Goal: Task Accomplishment & Management: Complete application form

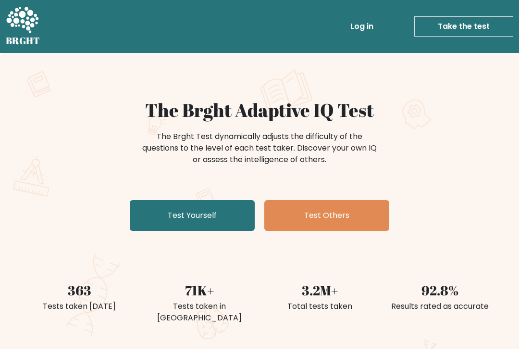
click at [224, 211] on link "Test Yourself" at bounding box center [192, 215] width 125 height 31
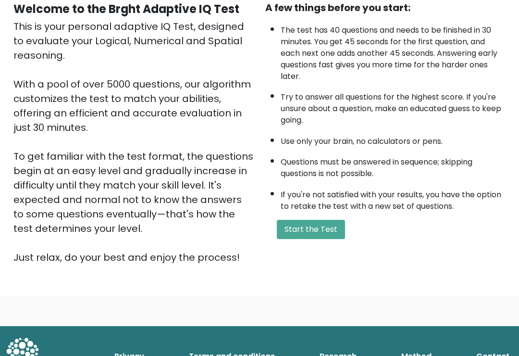
scroll to position [111, 0]
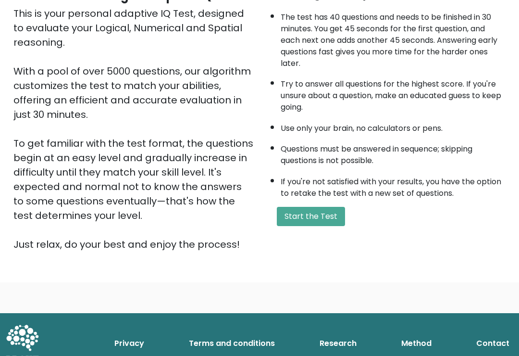
click at [327, 227] on button "Start the Test" at bounding box center [311, 216] width 68 height 19
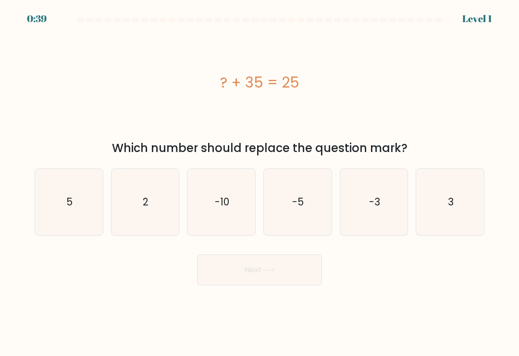
click at [241, 216] on icon "-10" at bounding box center [222, 202] width 66 height 66
click at [260, 183] on input "c. -10" at bounding box center [260, 180] width 0 height 5
radio input "true"
click at [293, 273] on button "Next" at bounding box center [259, 269] width 125 height 31
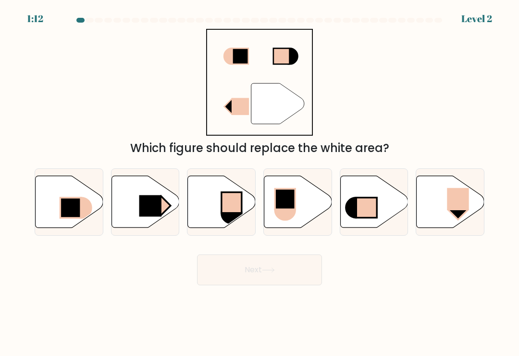
click at [157, 199] on icon at bounding box center [146, 202] width 68 height 52
click at [260, 183] on input "b." at bounding box center [260, 180] width 0 height 5
radio input "true"
click at [255, 263] on button "Next" at bounding box center [259, 269] width 125 height 31
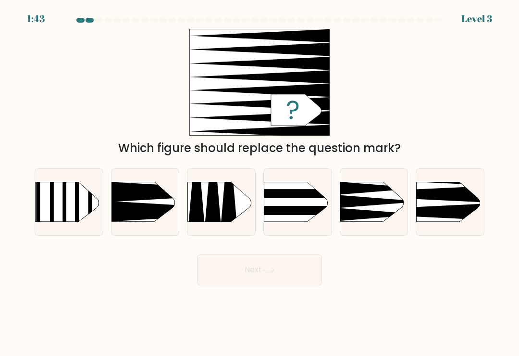
click at [457, 213] on icon at bounding box center [402, 211] width 176 height 17
click at [260, 183] on input "f." at bounding box center [260, 180] width 0 height 5
radio input "true"
click at [310, 275] on button "Next" at bounding box center [259, 269] width 125 height 31
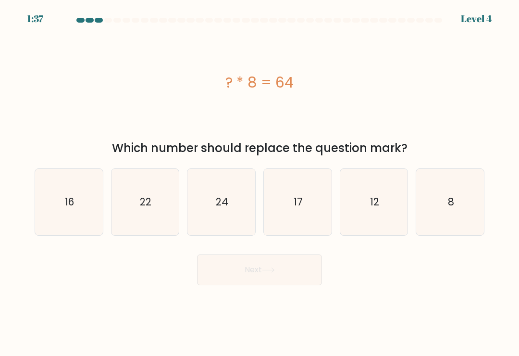
click at [455, 188] on icon "8" at bounding box center [450, 202] width 66 height 66
click at [260, 183] on input "f. 8" at bounding box center [260, 180] width 0 height 5
radio input "true"
click at [298, 277] on button "Next" at bounding box center [259, 269] width 125 height 31
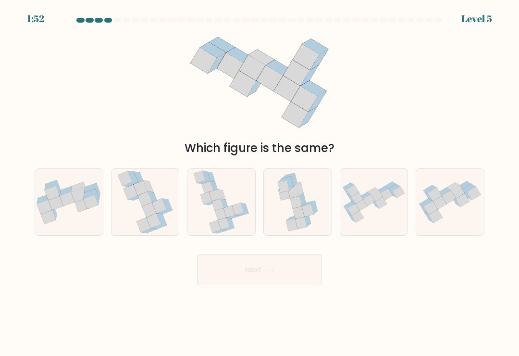
click at [242, 205] on icon at bounding box center [221, 202] width 56 height 66
click at [260, 183] on input "c." at bounding box center [260, 180] width 0 height 5
radio input "true"
click at [300, 262] on button "Next" at bounding box center [259, 269] width 125 height 31
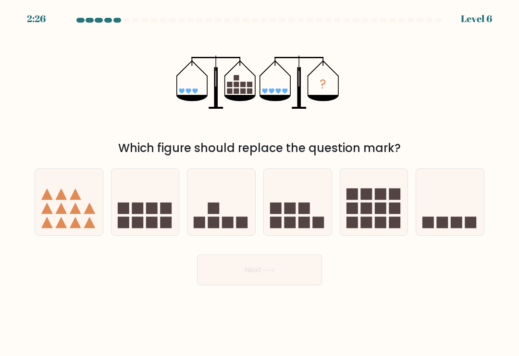
click at [161, 214] on rect at bounding box center [166, 208] width 12 height 12
click at [260, 183] on input "b." at bounding box center [260, 180] width 0 height 5
radio input "true"
click at [264, 279] on button "Next" at bounding box center [259, 269] width 125 height 31
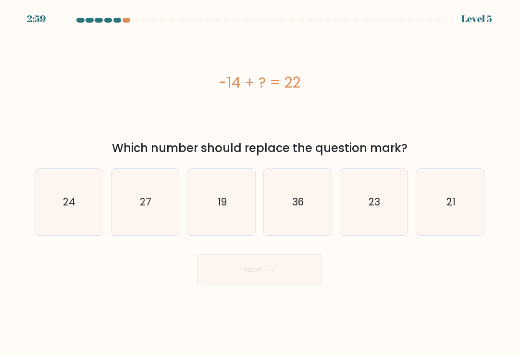
click at [302, 219] on icon "36" at bounding box center [297, 202] width 66 height 66
click at [260, 183] on input "d. 36" at bounding box center [260, 180] width 0 height 5
radio input "true"
click at [283, 277] on button "Next" at bounding box center [259, 269] width 125 height 31
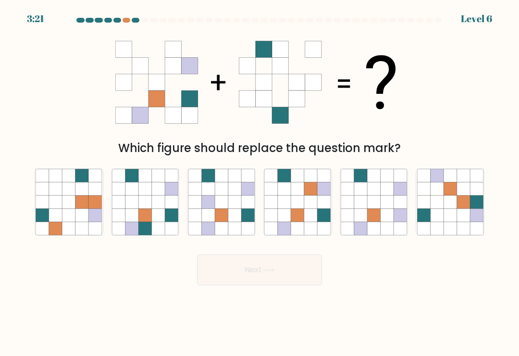
click at [160, 220] on icon at bounding box center [158, 215] width 13 height 13
click at [260, 183] on input "b." at bounding box center [260, 180] width 0 height 5
radio input "true"
click at [253, 280] on button "Next" at bounding box center [259, 269] width 125 height 31
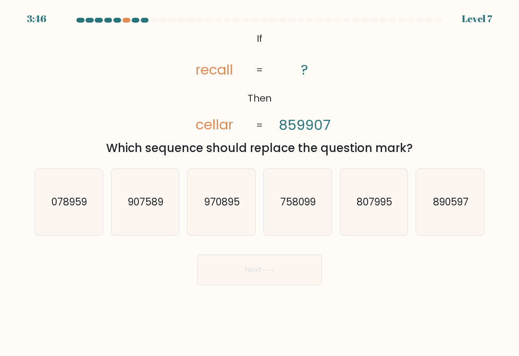
click at [366, 225] on icon "807995" at bounding box center [374, 202] width 66 height 66
click at [260, 183] on input "e. 807995" at bounding box center [260, 180] width 0 height 5
radio input "true"
click at [272, 268] on button "Next" at bounding box center [259, 269] width 125 height 31
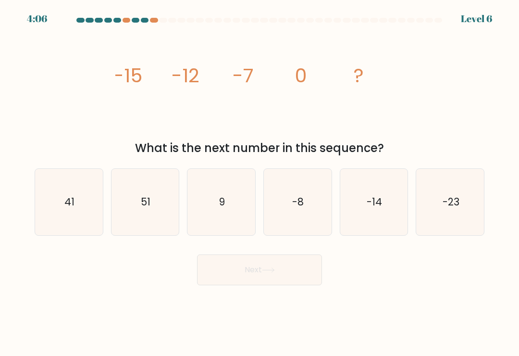
click at [235, 205] on icon "9" at bounding box center [222, 202] width 66 height 66
click at [260, 183] on input "c. 9" at bounding box center [260, 180] width 0 height 5
radio input "true"
click at [291, 282] on button "Next" at bounding box center [259, 269] width 125 height 31
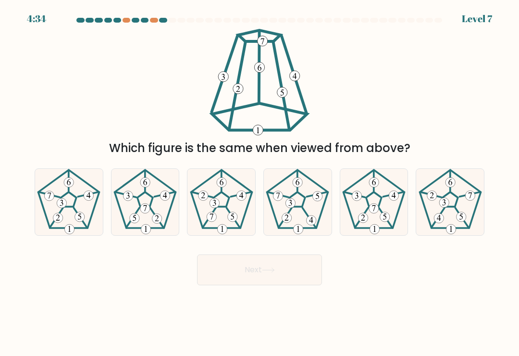
click at [388, 181] on icon at bounding box center [374, 202] width 66 height 66
click at [260, 181] on input "e." at bounding box center [260, 180] width 0 height 5
radio input "true"
click at [294, 278] on button "Next" at bounding box center [259, 269] width 125 height 31
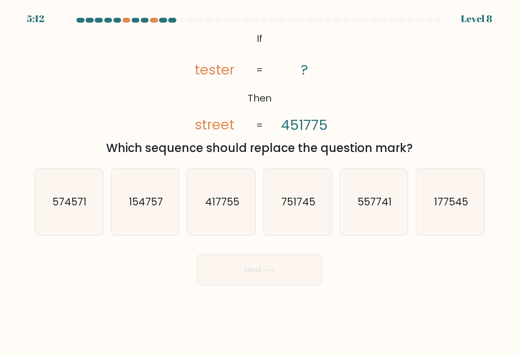
click at [233, 232] on icon "417755" at bounding box center [222, 202] width 66 height 66
click at [260, 183] on input "c. 417755" at bounding box center [260, 180] width 0 height 5
radio input "true"
click at [252, 285] on button "Next" at bounding box center [259, 269] width 125 height 31
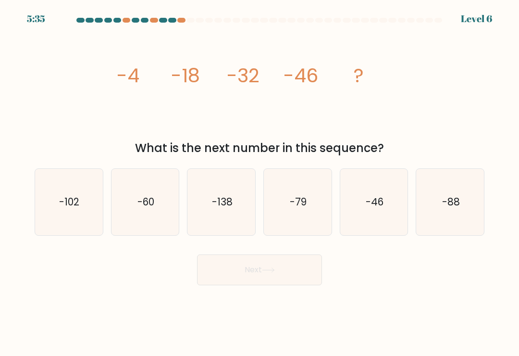
click at [156, 216] on icon "-60" at bounding box center [145, 202] width 66 height 66
click at [260, 183] on input "b. -60" at bounding box center [260, 180] width 0 height 5
radio input "true"
click at [262, 284] on button "Next" at bounding box center [259, 269] width 125 height 31
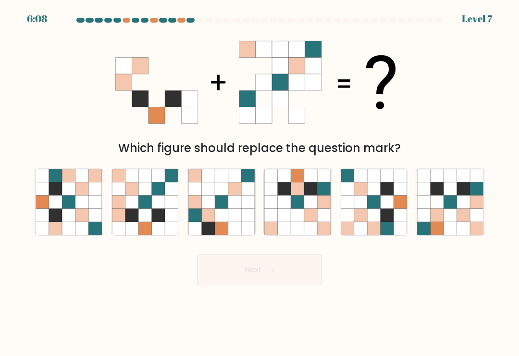
click at [174, 222] on icon at bounding box center [171, 215] width 13 height 13
click at [260, 183] on input "b." at bounding box center [260, 180] width 0 height 5
radio input "true"
click at [245, 272] on button "Next" at bounding box center [259, 269] width 125 height 31
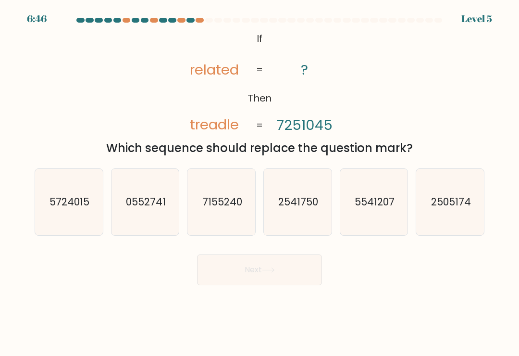
click at [226, 227] on icon "7155240" at bounding box center [222, 202] width 66 height 66
click at [260, 183] on input "c. 7155240" at bounding box center [260, 180] width 0 height 5
radio input "true"
click at [238, 273] on button "Next" at bounding box center [259, 269] width 125 height 31
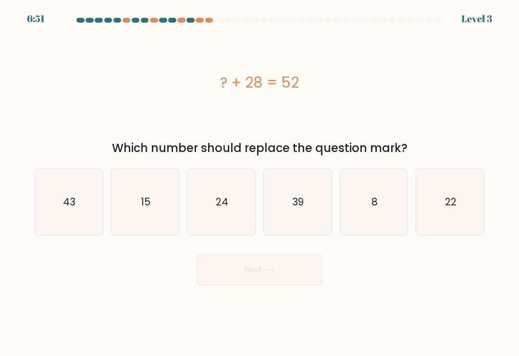
click at [214, 222] on icon "24" at bounding box center [222, 202] width 66 height 66
click at [260, 183] on input "c. 24" at bounding box center [260, 180] width 0 height 5
radio input "true"
click at [278, 281] on button "Next" at bounding box center [259, 269] width 125 height 31
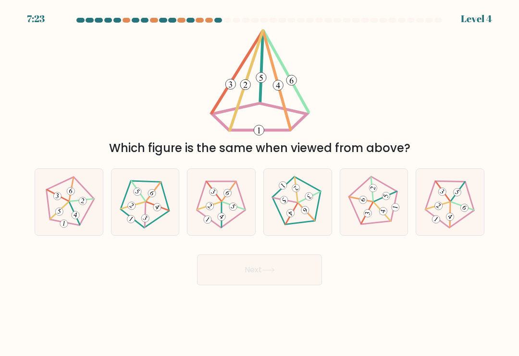
click at [461, 205] on icon at bounding box center [450, 202] width 53 height 53
click at [260, 183] on input "f." at bounding box center [260, 180] width 0 height 5
radio input "true"
click at [296, 285] on button "Next" at bounding box center [259, 269] width 125 height 31
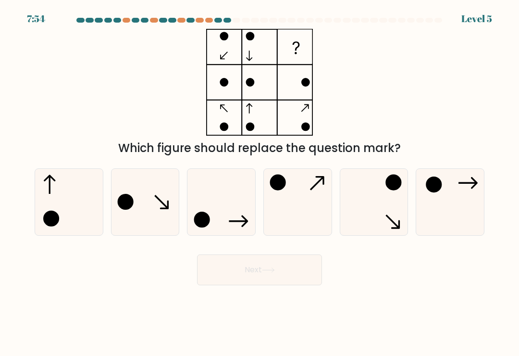
click at [392, 182] on circle at bounding box center [394, 182] width 14 height 14
click at [260, 182] on input "e." at bounding box center [260, 180] width 0 height 5
radio input "true"
click at [302, 275] on button "Next" at bounding box center [259, 269] width 125 height 31
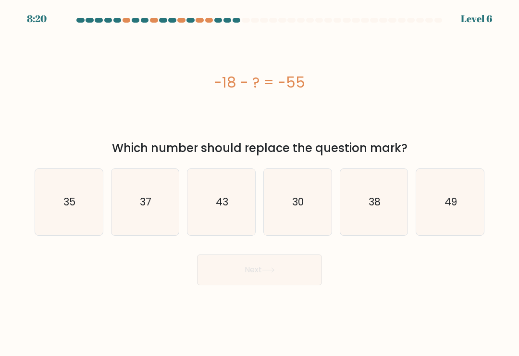
click at [135, 218] on icon "37" at bounding box center [145, 202] width 66 height 66
click at [260, 183] on input "b. 37" at bounding box center [260, 180] width 0 height 5
radio input "true"
click at [293, 284] on button "Next" at bounding box center [259, 269] width 125 height 31
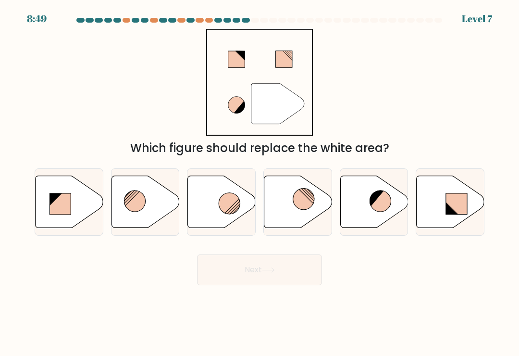
click at [232, 196] on icon at bounding box center [222, 202] width 68 height 52
click at [260, 183] on input "c." at bounding box center [260, 180] width 0 height 5
radio input "true"
click at [290, 279] on button "Next" at bounding box center [259, 269] width 125 height 31
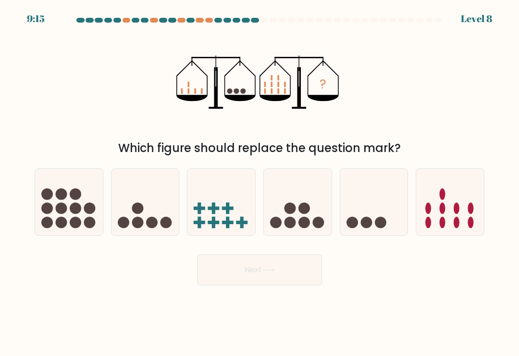
click at [286, 212] on circle at bounding box center [291, 208] width 12 height 12
click at [260, 183] on input "d." at bounding box center [260, 180] width 0 height 5
radio input "true"
click at [229, 270] on button "Next" at bounding box center [259, 269] width 125 height 31
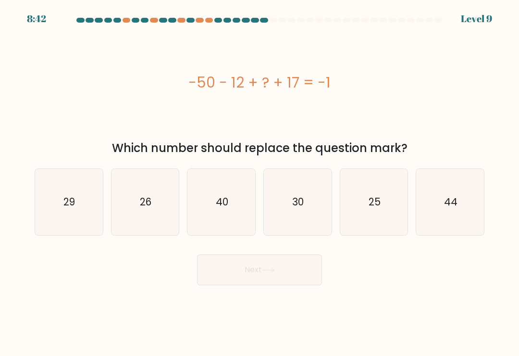
click at [462, 190] on icon "44" at bounding box center [450, 202] width 66 height 66
click at [260, 183] on input "f. 44" at bounding box center [260, 180] width 0 height 5
radio input "true"
click at [282, 285] on button "Next" at bounding box center [259, 269] width 125 height 31
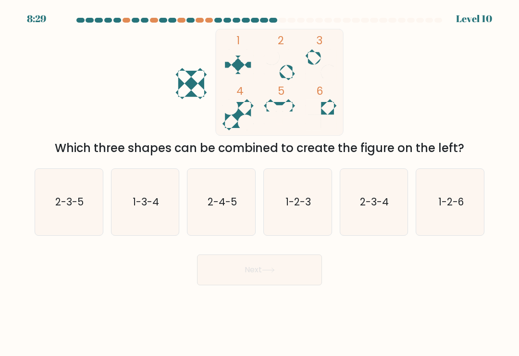
click at [386, 195] on icon "2-3-4" at bounding box center [374, 202] width 66 height 66
click at [260, 183] on input "e. 2-3-4" at bounding box center [260, 180] width 0 height 5
radio input "true"
click at [301, 270] on button "Next" at bounding box center [259, 269] width 125 height 31
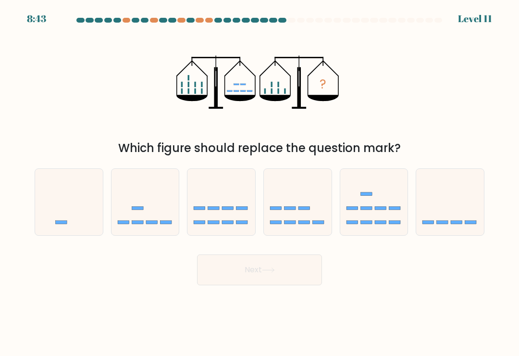
click at [382, 188] on icon at bounding box center [374, 202] width 68 height 56
click at [260, 183] on input "e." at bounding box center [260, 180] width 0 height 5
radio input "true"
click at [291, 285] on button "Next" at bounding box center [259, 269] width 125 height 31
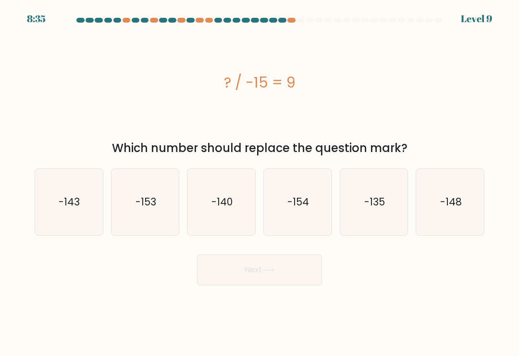
click at [364, 230] on icon "-135" at bounding box center [374, 202] width 66 height 66
click at [260, 183] on input "e. -135" at bounding box center [260, 180] width 0 height 5
radio input "true"
click at [264, 280] on button "Next" at bounding box center [259, 269] width 125 height 31
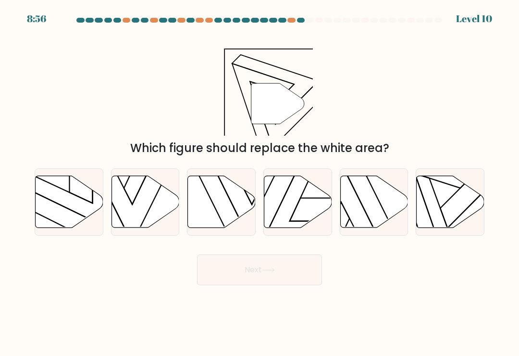
click at [460, 211] on icon at bounding box center [451, 202] width 68 height 52
click at [260, 183] on input "f." at bounding box center [260, 180] width 0 height 5
radio input "true"
click at [309, 270] on button "Next" at bounding box center [259, 269] width 125 height 31
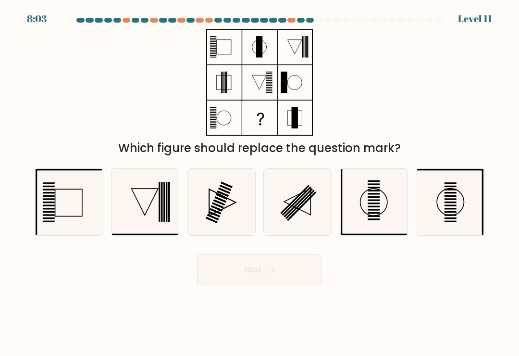
click at [148, 204] on icon at bounding box center [145, 202] width 66 height 66
click at [260, 183] on input "b." at bounding box center [260, 180] width 0 height 5
radio input "true"
click at [263, 281] on button "Next" at bounding box center [259, 269] width 125 height 31
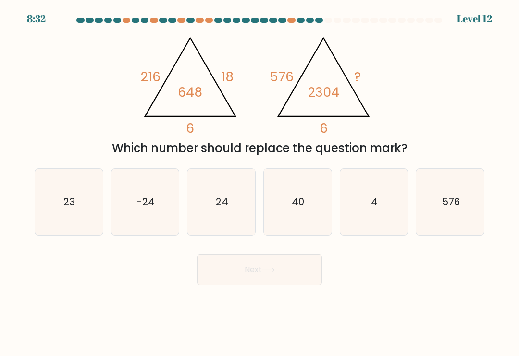
click at [235, 216] on icon "24" at bounding box center [222, 202] width 66 height 66
click at [260, 183] on input "c. 24" at bounding box center [260, 180] width 0 height 5
radio input "true"
click at [264, 269] on button "Next" at bounding box center [259, 269] width 125 height 31
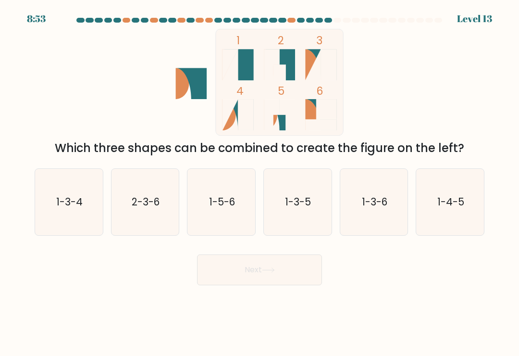
click at [219, 207] on text "1-5-6" at bounding box center [222, 202] width 26 height 14
click at [260, 183] on input "c. 1-5-6" at bounding box center [260, 180] width 0 height 5
radio input "true"
click at [271, 273] on icon at bounding box center [268, 269] width 13 height 5
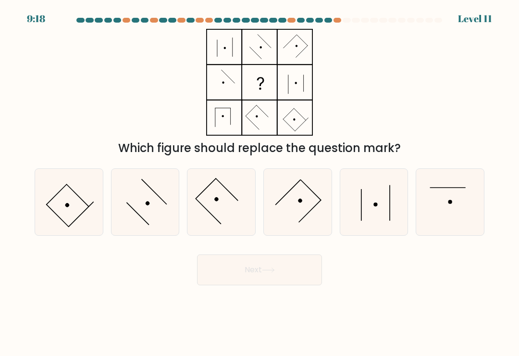
click at [126, 200] on icon at bounding box center [145, 202] width 66 height 66
click at [260, 183] on input "b." at bounding box center [260, 180] width 0 height 5
radio input "true"
click at [251, 275] on button "Next" at bounding box center [259, 269] width 125 height 31
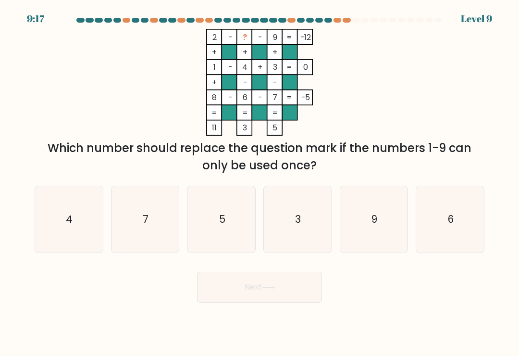
click at [223, 237] on icon "5" at bounding box center [222, 219] width 66 height 66
click at [260, 183] on input "c. 5" at bounding box center [260, 180] width 0 height 5
radio input "true"
click at [263, 293] on button "Next" at bounding box center [259, 287] width 125 height 31
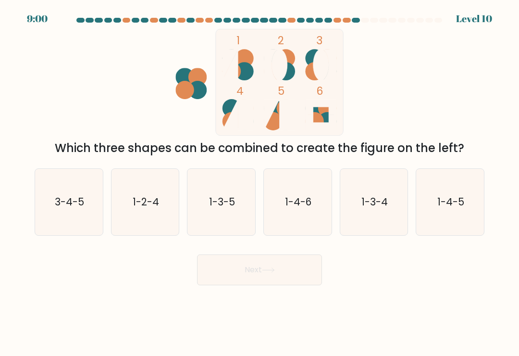
click at [305, 224] on icon "1-4-6" at bounding box center [297, 202] width 66 height 66
click at [260, 183] on input "d. 1-4-6" at bounding box center [260, 180] width 0 height 5
radio input "true"
click at [230, 278] on button "Next" at bounding box center [259, 269] width 125 height 31
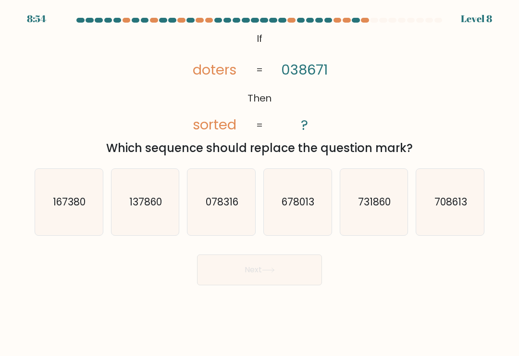
click at [201, 210] on icon "078316" at bounding box center [222, 202] width 66 height 66
click at [260, 183] on input "c. 078316" at bounding box center [260, 180] width 0 height 5
radio input "true"
click at [236, 274] on button "Next" at bounding box center [259, 269] width 125 height 31
click at [254, 277] on button "Next" at bounding box center [259, 269] width 125 height 31
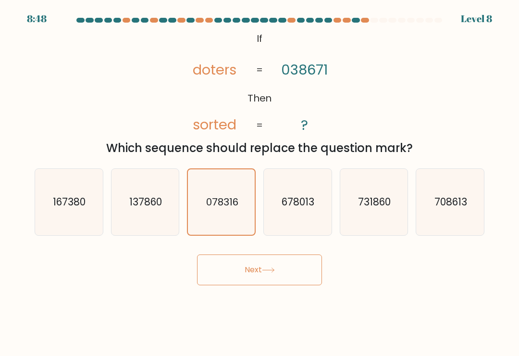
click at [238, 280] on button "Next" at bounding box center [259, 269] width 125 height 31
click at [242, 281] on button "Next" at bounding box center [259, 269] width 125 height 31
click at [139, 209] on text "137860" at bounding box center [145, 202] width 33 height 14
click at [260, 183] on input "b. 137860" at bounding box center [260, 180] width 0 height 5
radio input "true"
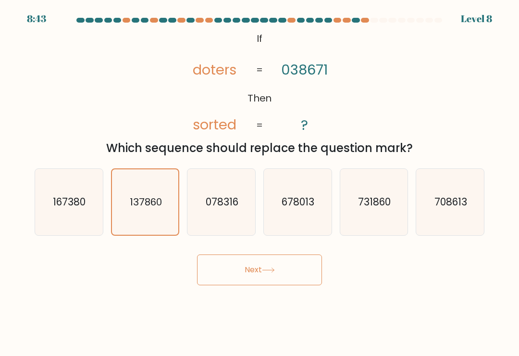
click at [239, 272] on button "Next" at bounding box center [259, 269] width 125 height 31
click at [215, 197] on icon "078316" at bounding box center [222, 202] width 66 height 66
click at [260, 183] on input "c. 078316" at bounding box center [260, 180] width 0 height 5
radio input "true"
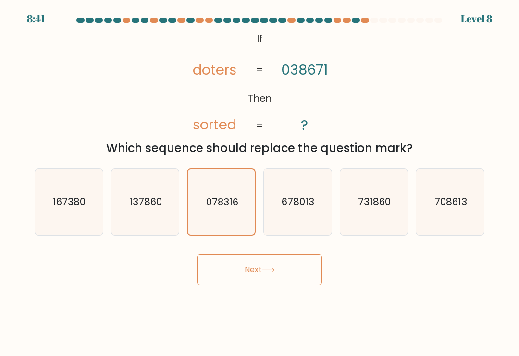
click at [233, 274] on button "Next" at bounding box center [259, 269] width 125 height 31
click at [250, 267] on button "Next" at bounding box center [259, 269] width 125 height 31
click at [301, 204] on text "678013" at bounding box center [298, 202] width 33 height 14
click at [260, 183] on input "d. 678013" at bounding box center [260, 180] width 0 height 5
radio input "true"
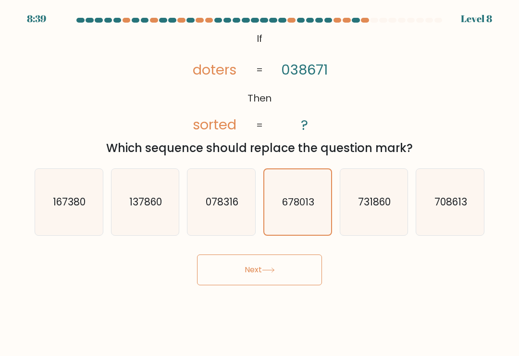
click at [383, 219] on icon "731860" at bounding box center [374, 202] width 66 height 66
click at [260, 183] on input "e. 731860" at bounding box center [260, 180] width 0 height 5
radio input "true"
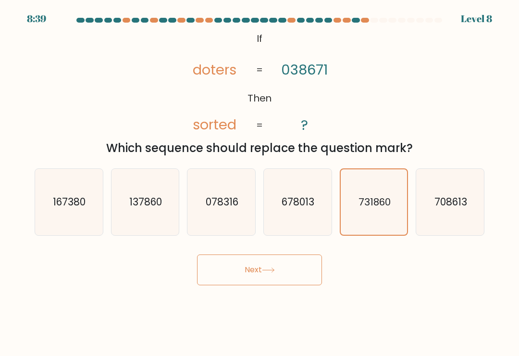
click at [291, 271] on button "Next" at bounding box center [259, 269] width 125 height 31
click at [288, 279] on button "Next" at bounding box center [259, 269] width 125 height 31
click at [453, 214] on icon "708613" at bounding box center [450, 202] width 66 height 66
click at [260, 183] on input "f. 708613" at bounding box center [260, 180] width 0 height 5
radio input "true"
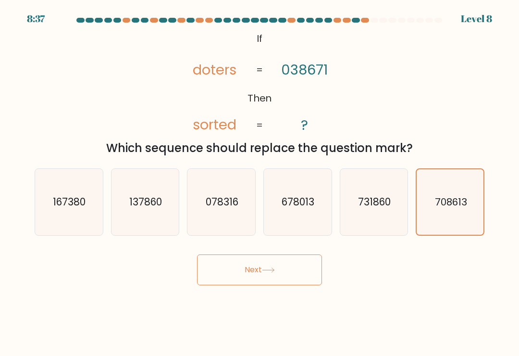
click at [268, 270] on button "Next" at bounding box center [259, 269] width 125 height 31
click at [320, 214] on icon "678013" at bounding box center [297, 202] width 66 height 66
click at [260, 183] on input "d. 678013" at bounding box center [260, 180] width 0 height 5
radio input "true"
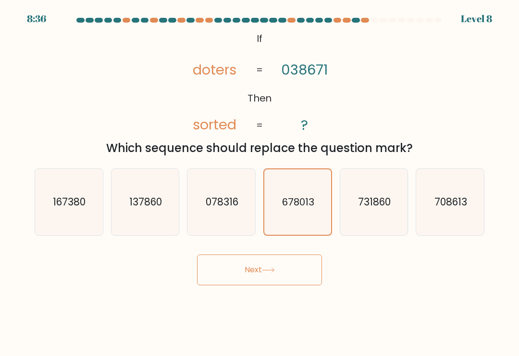
click at [294, 277] on button "Next" at bounding box center [259, 269] width 125 height 31
click at [81, 209] on text "167380" at bounding box center [69, 202] width 33 height 14
click at [260, 183] on input "a. 167380" at bounding box center [260, 180] width 0 height 5
radio input "true"
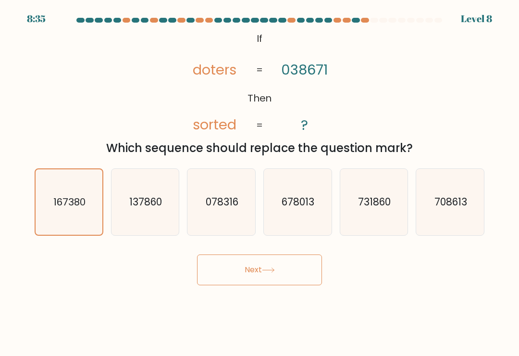
click at [260, 271] on button "Next" at bounding box center [259, 269] width 125 height 31
click at [258, 272] on button "Next" at bounding box center [259, 269] width 125 height 31
click at [257, 272] on button "Next" at bounding box center [259, 269] width 125 height 31
click at [261, 273] on button "Next" at bounding box center [259, 269] width 125 height 31
click at [256, 276] on button "Next" at bounding box center [259, 269] width 125 height 31
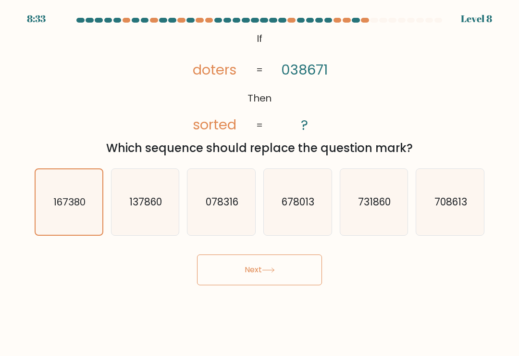
click at [238, 260] on button "Next" at bounding box center [259, 269] width 125 height 31
click at [235, 281] on button "Next" at bounding box center [259, 269] width 125 height 31
click at [252, 279] on button "Next" at bounding box center [259, 269] width 125 height 31
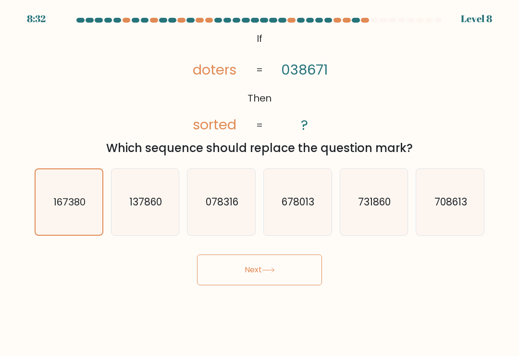
click at [232, 271] on button "Next" at bounding box center [259, 269] width 125 height 31
click at [214, 218] on icon "078316" at bounding box center [222, 202] width 66 height 66
click at [260, 183] on input "c. 078316" at bounding box center [260, 180] width 0 height 5
radio input "true"
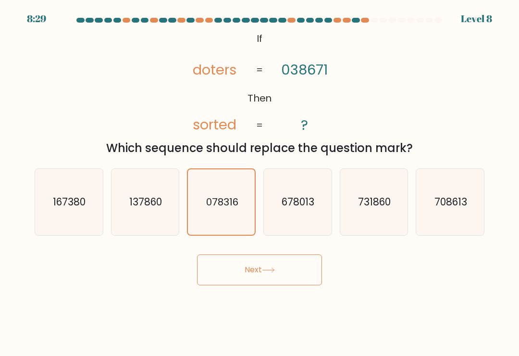
click at [249, 285] on button "Next" at bounding box center [259, 269] width 125 height 31
click at [270, 273] on icon at bounding box center [268, 269] width 13 height 5
click at [317, 211] on icon "678013" at bounding box center [297, 202] width 66 height 66
click at [260, 183] on input "d. 678013" at bounding box center [260, 180] width 0 height 5
radio input "true"
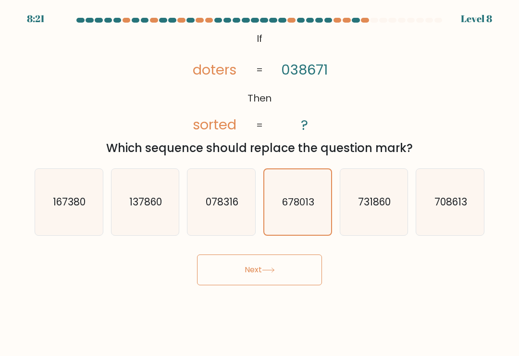
click at [290, 273] on button "Next" at bounding box center [259, 269] width 125 height 31
click at [195, 190] on icon "078316" at bounding box center [222, 202] width 66 height 66
click at [260, 183] on input "c. 078316" at bounding box center [260, 180] width 0 height 5
radio input "true"
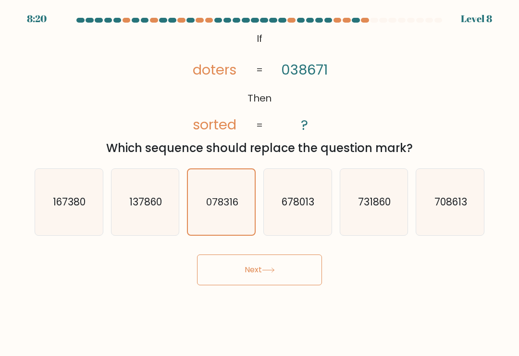
click at [155, 209] on text "137860" at bounding box center [145, 202] width 33 height 14
click at [260, 183] on input "b. 137860" at bounding box center [260, 180] width 0 height 5
radio input "true"
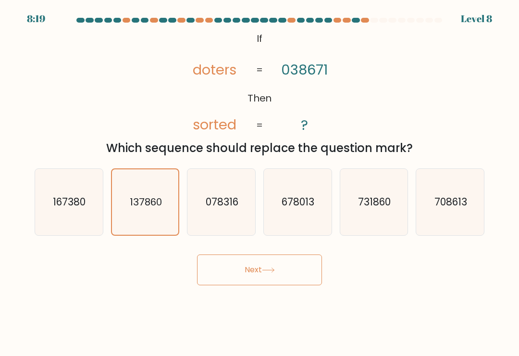
click at [81, 216] on icon "167380" at bounding box center [69, 202] width 66 height 66
click at [260, 183] on input "a. 167380" at bounding box center [260, 180] width 0 height 5
radio input "true"
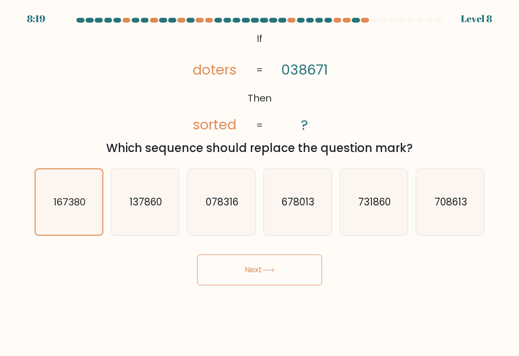
click at [237, 267] on button "Next" at bounding box center [259, 269] width 125 height 31
click at [145, 206] on text "137860" at bounding box center [145, 202] width 33 height 14
click at [260, 183] on input "b. 137860" at bounding box center [260, 180] width 0 height 5
radio input "true"
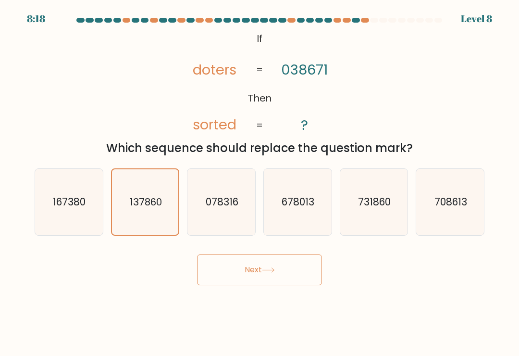
click at [231, 277] on button "Next" at bounding box center [259, 269] width 125 height 31
click at [233, 230] on icon "078316" at bounding box center [222, 202] width 66 height 66
click at [260, 183] on input "c. 078316" at bounding box center [260, 180] width 0 height 5
radio input "true"
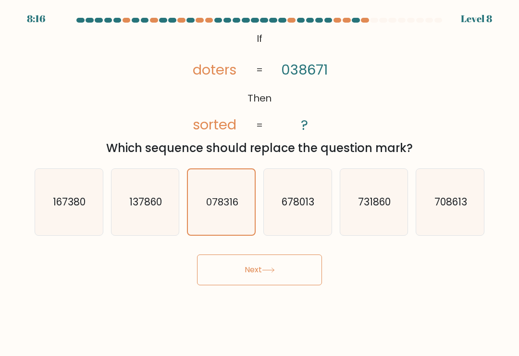
click at [300, 219] on icon "678013" at bounding box center [297, 202] width 66 height 66
click at [260, 183] on input "d. 678013" at bounding box center [260, 180] width 0 height 5
radio input "true"
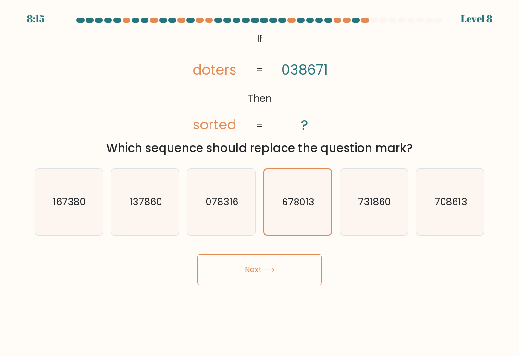
click at [367, 209] on text "731860" at bounding box center [374, 202] width 33 height 14
click at [260, 183] on input "e. 731860" at bounding box center [260, 180] width 0 height 5
radio input "true"
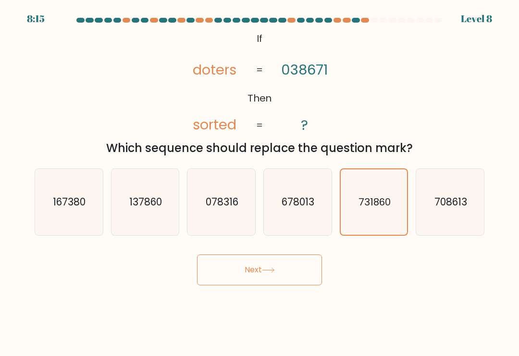
click at [425, 213] on icon "708613" at bounding box center [450, 202] width 66 height 66
click at [260, 183] on input "f. 708613" at bounding box center [260, 180] width 0 height 5
radio input "true"
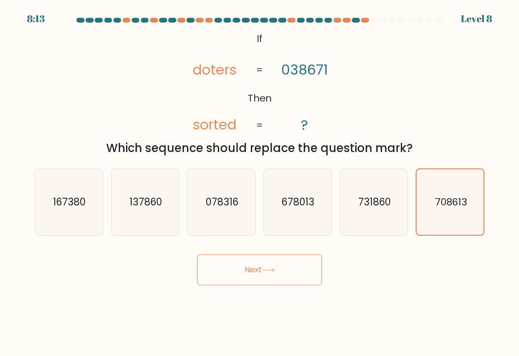
click at [290, 136] on icon "@import url('https://fonts.googleapis.com/css?family=Abril+Fatface:400,100,100i…" at bounding box center [259, 82] width 173 height 107
click at [291, 271] on button "Next" at bounding box center [259, 269] width 125 height 31
click at [271, 279] on button "Next" at bounding box center [259, 269] width 125 height 31
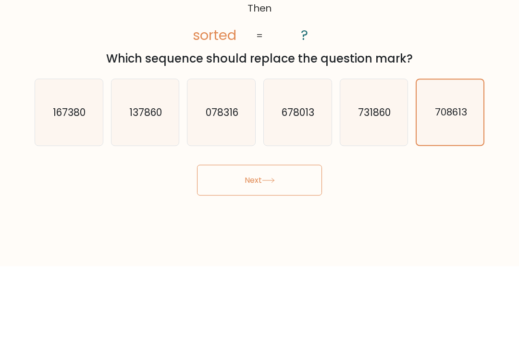
scroll to position [0, 0]
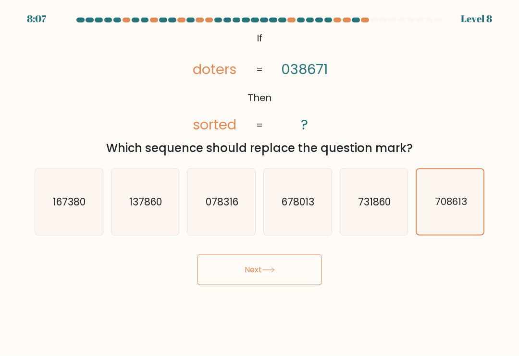
click at [255, 272] on button "Next" at bounding box center [259, 269] width 125 height 31
click at [250, 271] on button "Next" at bounding box center [259, 269] width 125 height 31
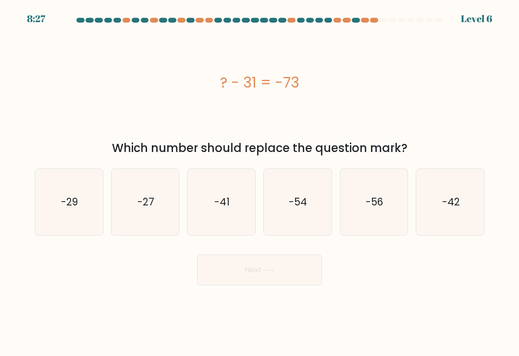
click at [468, 202] on icon "-42" at bounding box center [450, 202] width 66 height 66
click at [260, 183] on input "f. -42" at bounding box center [260, 180] width 0 height 5
radio input "true"
click at [268, 285] on button "Next" at bounding box center [259, 269] width 125 height 31
click at [264, 273] on icon at bounding box center [268, 269] width 13 height 5
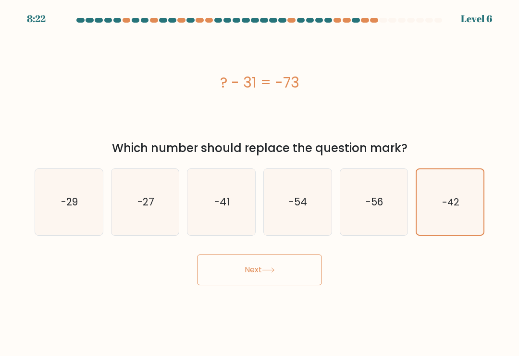
click at [319, 348] on body "8:22 Level 6 a." at bounding box center [259, 178] width 519 height 356
click at [295, 274] on button "Next" at bounding box center [259, 269] width 125 height 31
click at [253, 269] on button "Next" at bounding box center [259, 269] width 125 height 31
click at [264, 272] on button "Next" at bounding box center [259, 269] width 125 height 31
click at [264, 271] on button "Next" at bounding box center [259, 269] width 125 height 31
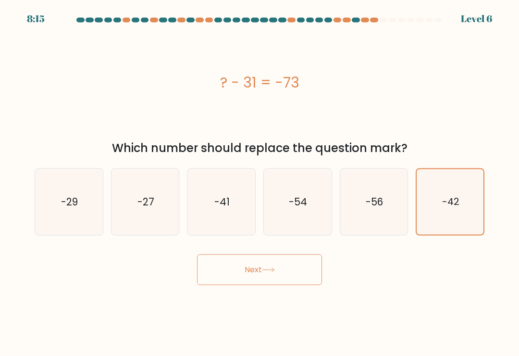
click at [261, 274] on button "Next" at bounding box center [259, 269] width 125 height 31
click at [268, 271] on button "Next" at bounding box center [259, 269] width 125 height 31
click at [262, 278] on button "Next" at bounding box center [259, 269] width 125 height 31
click at [262, 277] on button "Next" at bounding box center [259, 269] width 125 height 31
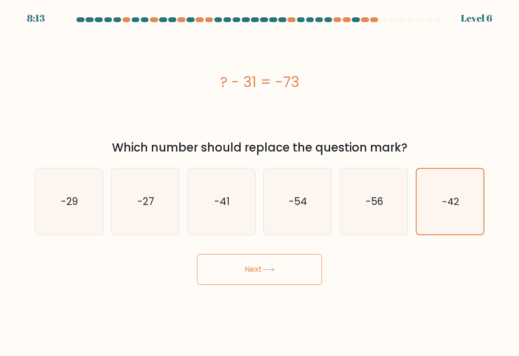
click at [256, 277] on button "Next" at bounding box center [259, 269] width 125 height 31
click at [255, 277] on button "Next" at bounding box center [259, 269] width 125 height 31
click at [225, 278] on button "Next" at bounding box center [259, 269] width 125 height 31
click at [224, 277] on button "Next" at bounding box center [259, 269] width 125 height 31
click at [225, 274] on button "Next" at bounding box center [259, 269] width 125 height 31
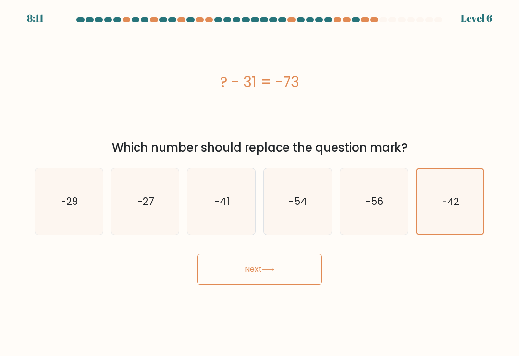
click at [231, 277] on button "Next" at bounding box center [259, 269] width 125 height 31
click at [248, 280] on button "Next" at bounding box center [259, 269] width 125 height 31
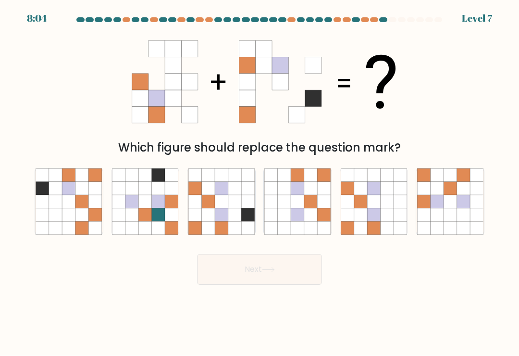
click at [259, 275] on button "Next" at bounding box center [259, 269] width 125 height 31
click at [205, 203] on icon at bounding box center [208, 201] width 13 height 13
click at [260, 183] on input "c." at bounding box center [260, 180] width 0 height 5
radio input "true"
click at [286, 277] on button "Next" at bounding box center [259, 269] width 125 height 31
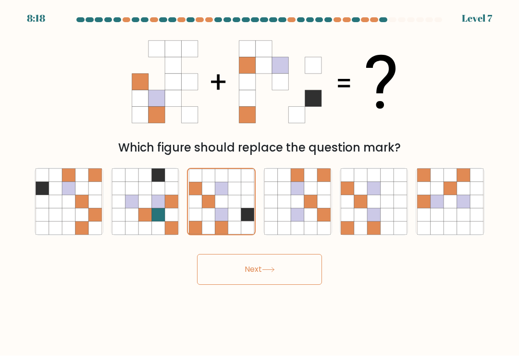
click at [291, 272] on button "Next" at bounding box center [259, 269] width 125 height 31
click at [289, 274] on button "Next" at bounding box center [259, 269] width 125 height 31
click at [288, 273] on button "Next" at bounding box center [259, 269] width 125 height 31
click at [270, 278] on button "Next" at bounding box center [259, 269] width 125 height 31
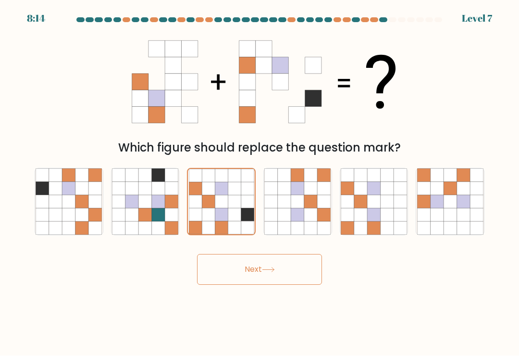
click at [257, 278] on button "Next" at bounding box center [259, 269] width 125 height 31
click at [258, 274] on button "Next" at bounding box center [259, 269] width 125 height 31
click at [258, 273] on button "Next" at bounding box center [259, 269] width 125 height 31
click at [252, 270] on button "Next" at bounding box center [259, 269] width 125 height 31
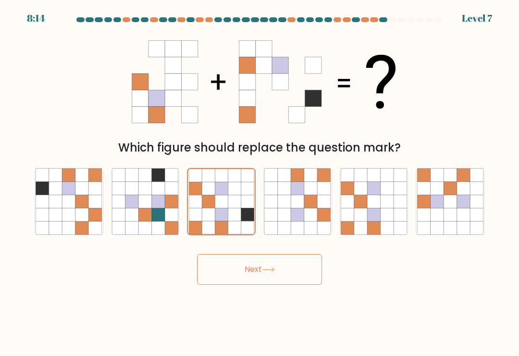
click at [251, 270] on button "Next" at bounding box center [259, 269] width 125 height 31
click at [257, 273] on button "Next" at bounding box center [259, 269] width 125 height 31
click at [266, 285] on button "Next" at bounding box center [259, 269] width 125 height 31
click at [274, 273] on icon at bounding box center [268, 269] width 13 height 5
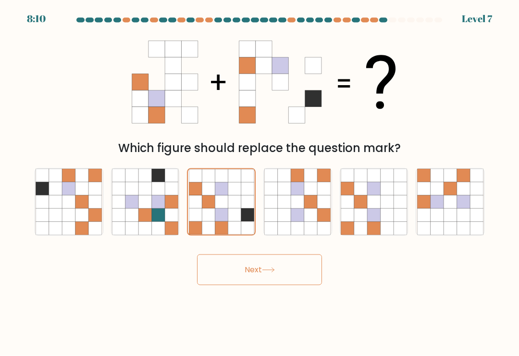
click at [265, 273] on icon at bounding box center [268, 269] width 13 height 5
click at [264, 285] on button "Next" at bounding box center [259, 269] width 125 height 31
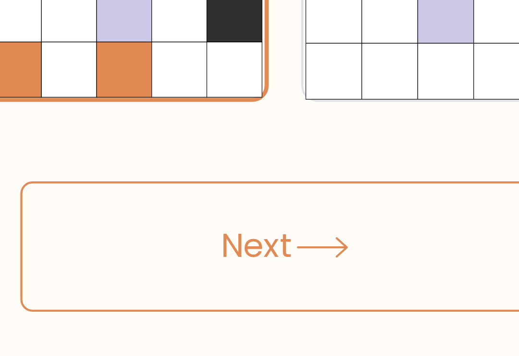
click at [197, 254] on button "Next" at bounding box center [259, 269] width 125 height 31
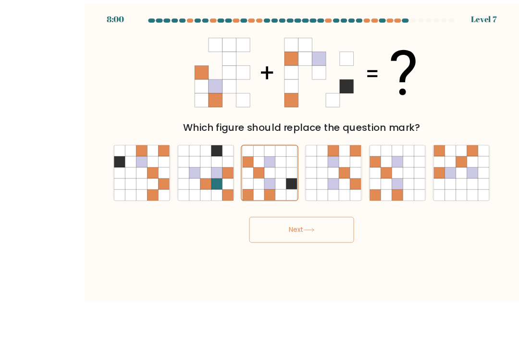
scroll to position [16, 0]
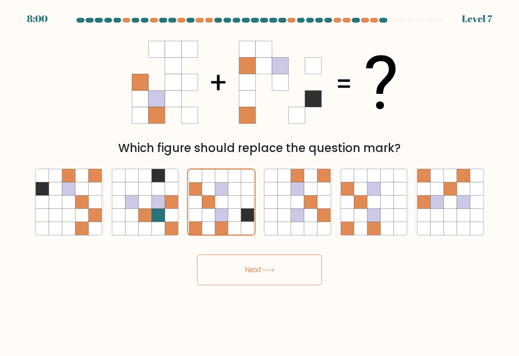
click at [287, 254] on button "Next" at bounding box center [259, 269] width 125 height 31
click at [269, 262] on button "Next" at bounding box center [259, 269] width 125 height 31
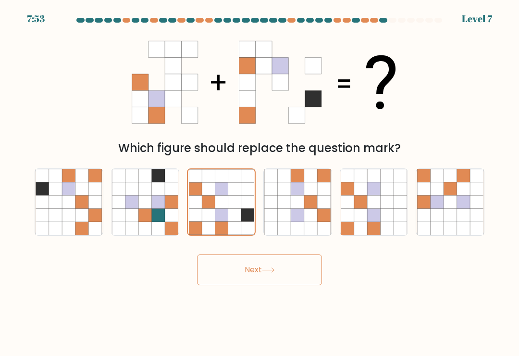
click at [266, 266] on button "Next" at bounding box center [259, 269] width 125 height 31
